Goal: Transaction & Acquisition: Purchase product/service

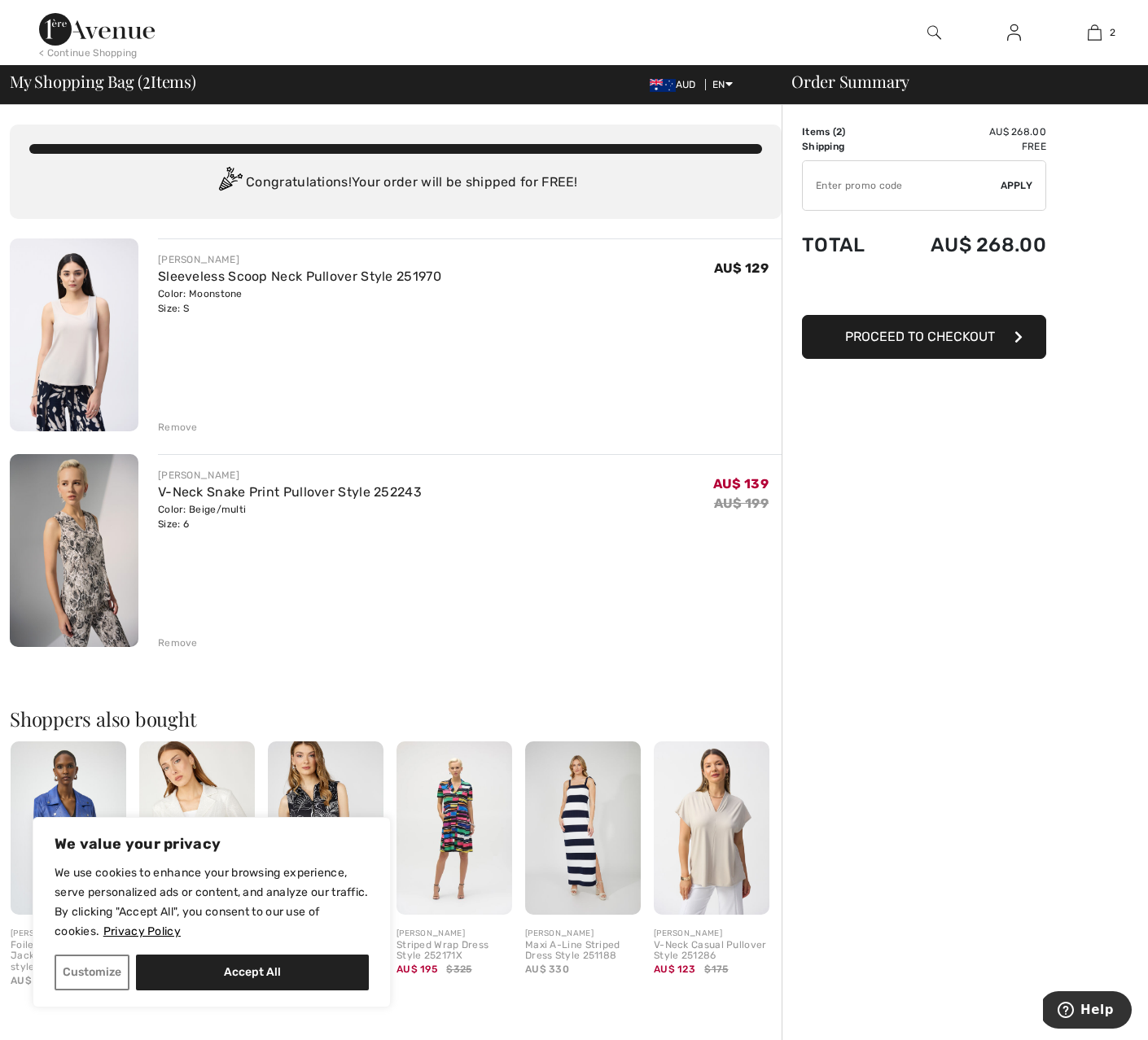
click at [812, 183] on input "TEXT" at bounding box center [901, 185] width 197 height 48
type input "EXTRA20"
click at [1020, 186] on span "Apply" at bounding box center [1016, 186] width 33 height 15
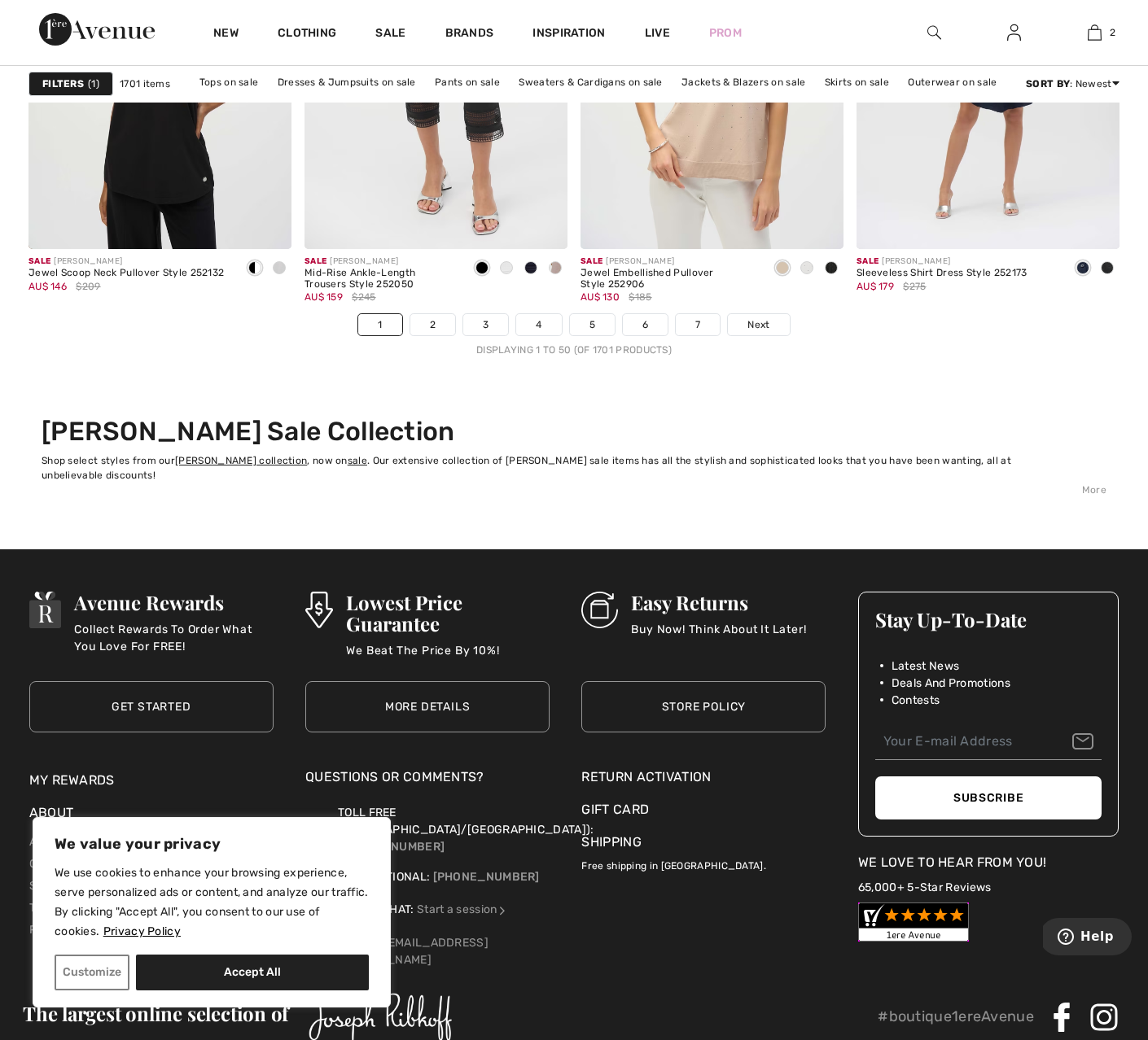
scroll to position [7243, 0]
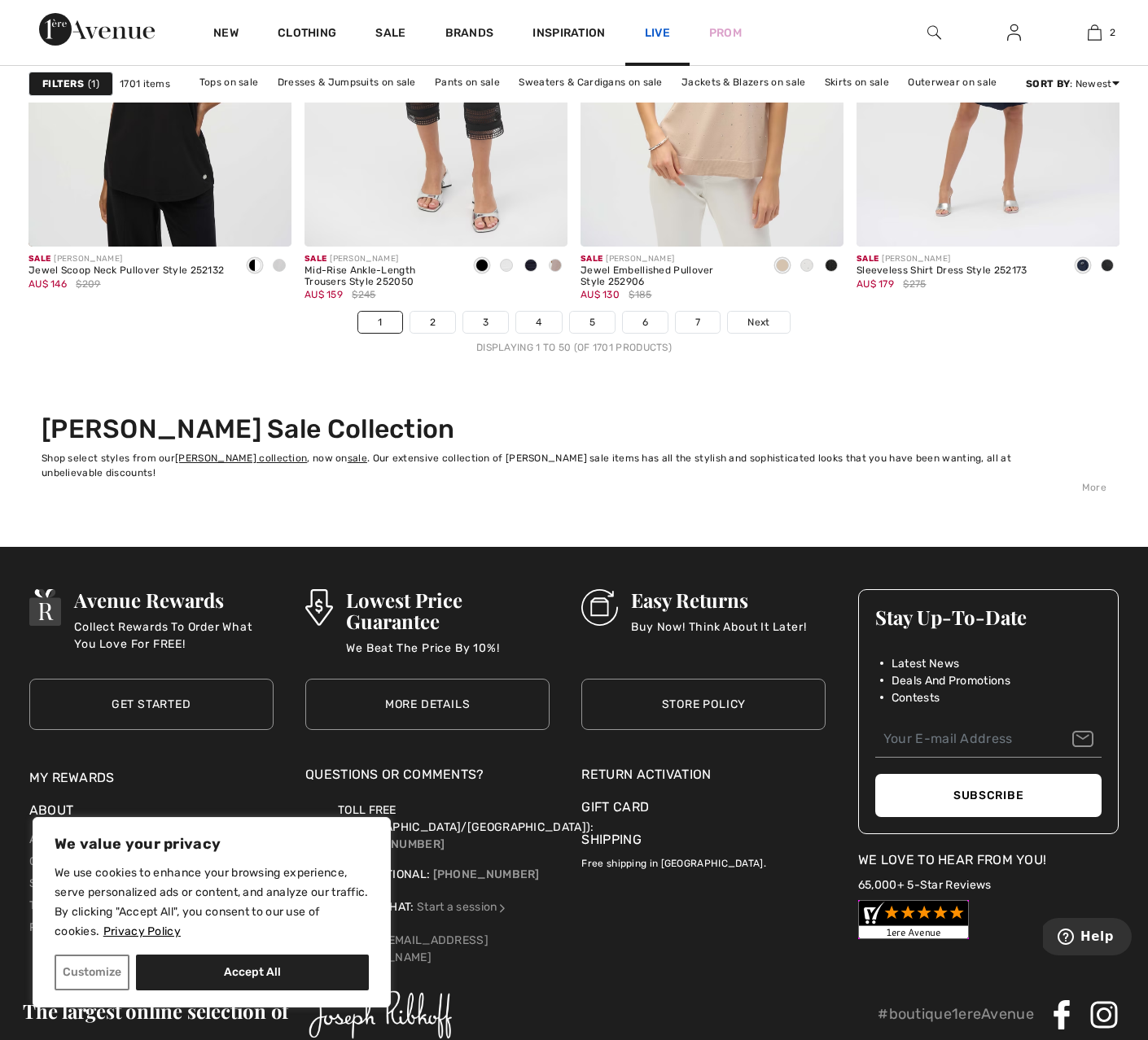
click at [657, 25] on link "Live" at bounding box center [657, 33] width 26 height 17
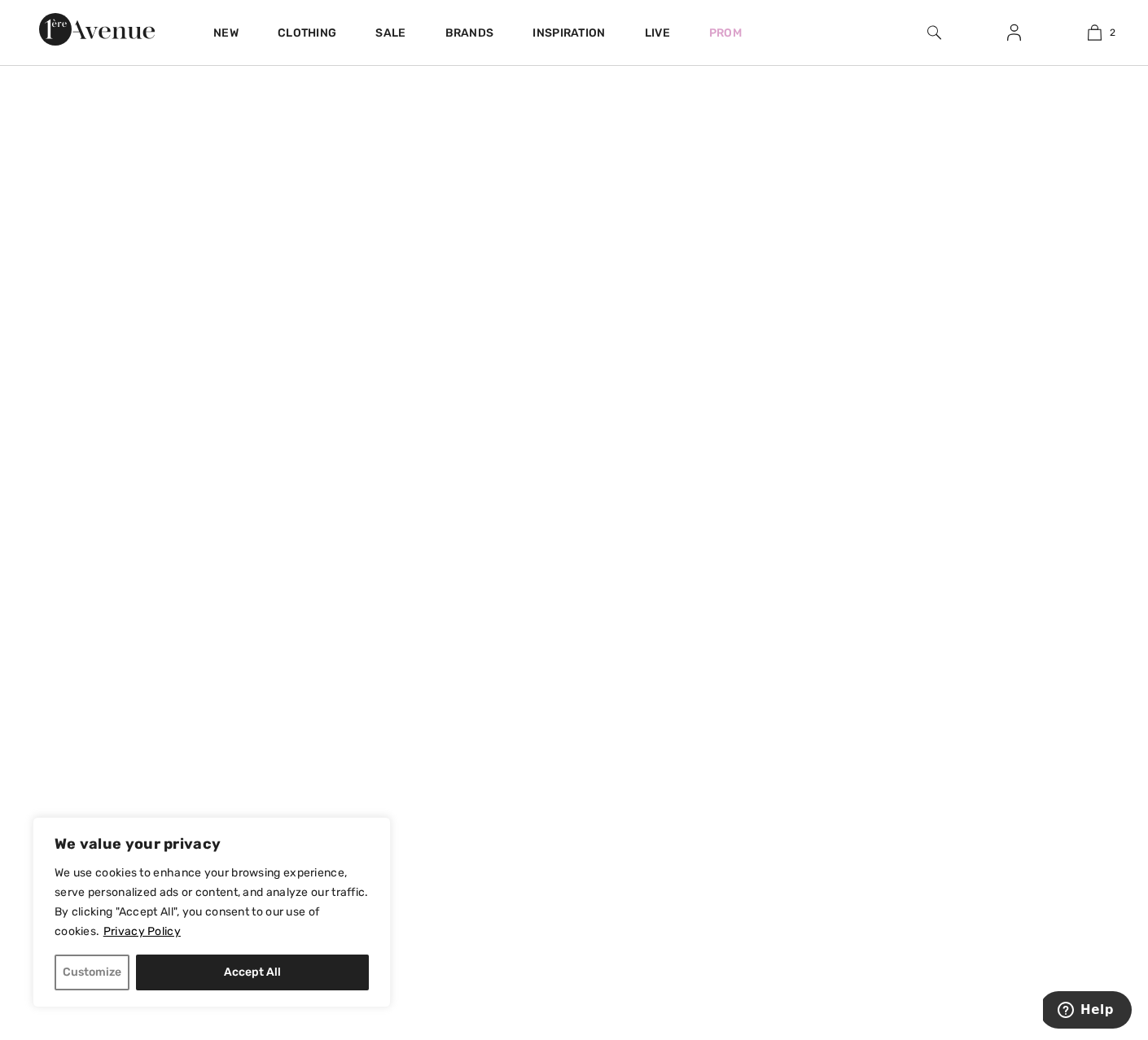
scroll to position [834, 0]
